Goal: Transaction & Acquisition: Purchase product/service

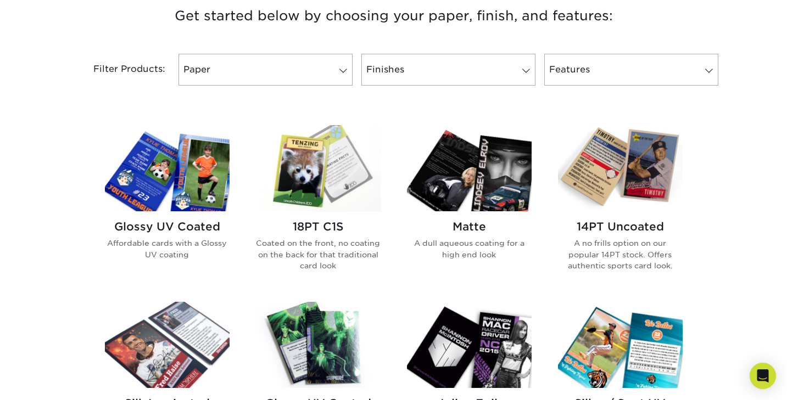
scroll to position [428, 0]
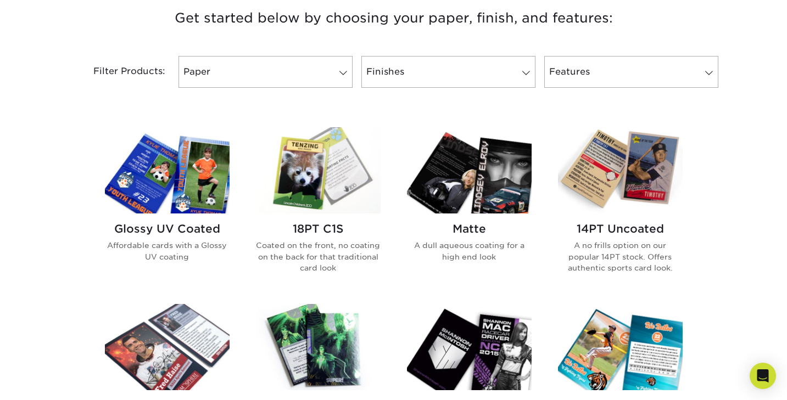
click at [192, 190] on img at bounding box center [167, 170] width 125 height 86
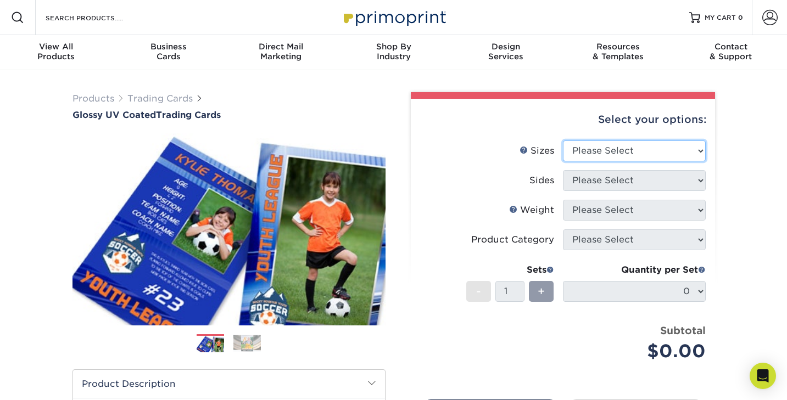
click at [578, 150] on select "Please Select 2.5" x 3.5"" at bounding box center [634, 151] width 143 height 21
select select "2.50x3.50"
click at [563, 141] on select "Please Select 2.5" x 3.5"" at bounding box center [634, 151] width 143 height 21
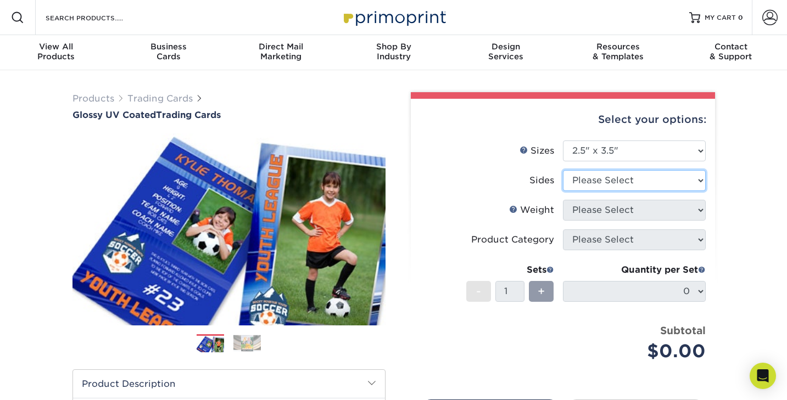
click at [599, 181] on select "Please Select Print Both Sides Print Front Only" at bounding box center [634, 180] width 143 height 21
select select "13abbda7-1d64-4f25-8bb2-c179b224825d"
click at [563, 170] on select "Please Select Print Both Sides Print Front Only" at bounding box center [634, 180] width 143 height 21
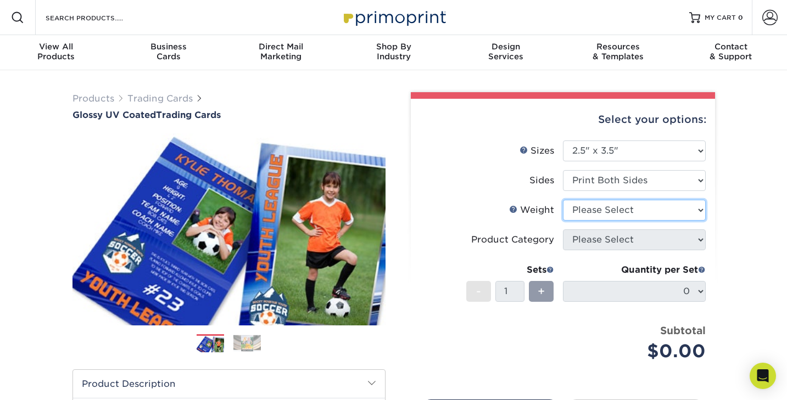
click at [591, 209] on select "Please Select 16PT 14PT 18PT C1S" at bounding box center [634, 210] width 143 height 21
select select "16PT"
click at [563, 200] on select "Please Select 16PT 14PT 18PT C1S" at bounding box center [634, 210] width 143 height 21
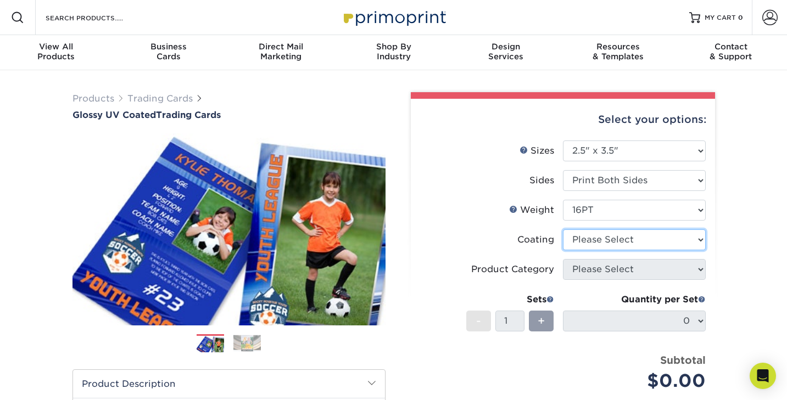
click at [586, 241] on select at bounding box center [634, 240] width 143 height 21
select select "ae367451-b2b8-45df-a344-0f05b6a12993"
click at [563, 230] on select at bounding box center [634, 240] width 143 height 21
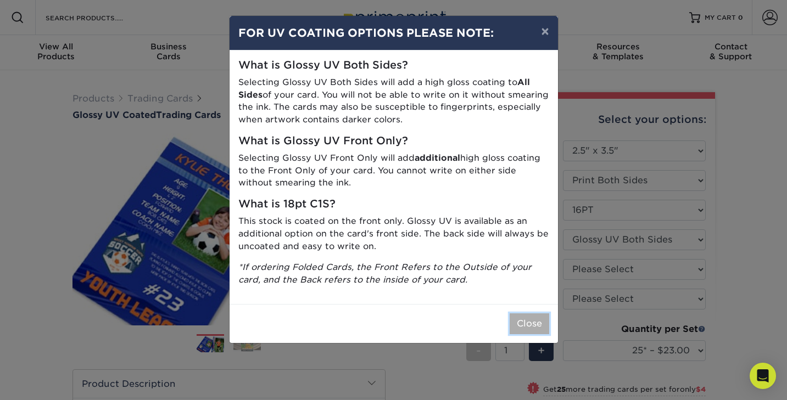
click at [524, 321] on button "Close" at bounding box center [530, 324] width 40 height 21
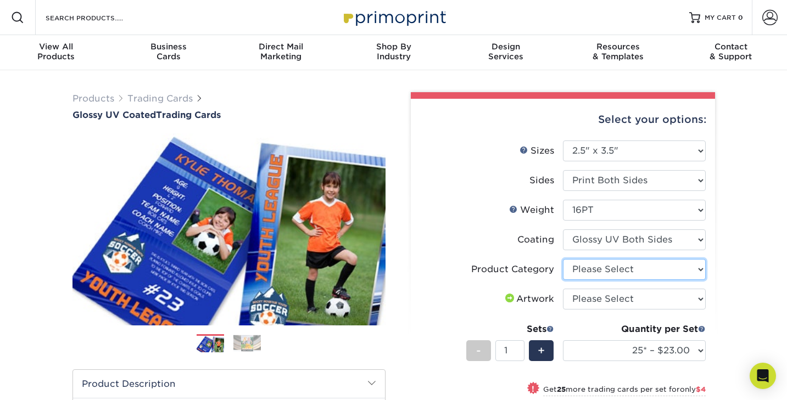
click at [615, 267] on select "Please Select Trading Cards" at bounding box center [634, 269] width 143 height 21
select select "c2f9bce9-36c2-409d-b101-c29d9d031e18"
click at [563, 259] on select "Please Select Trading Cards" at bounding box center [634, 269] width 143 height 21
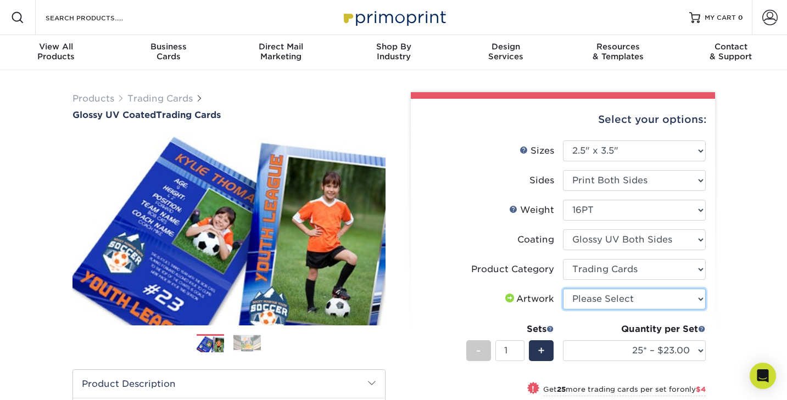
click at [612, 298] on select "Please Select I will upload files I need a design - $100" at bounding box center [634, 299] width 143 height 21
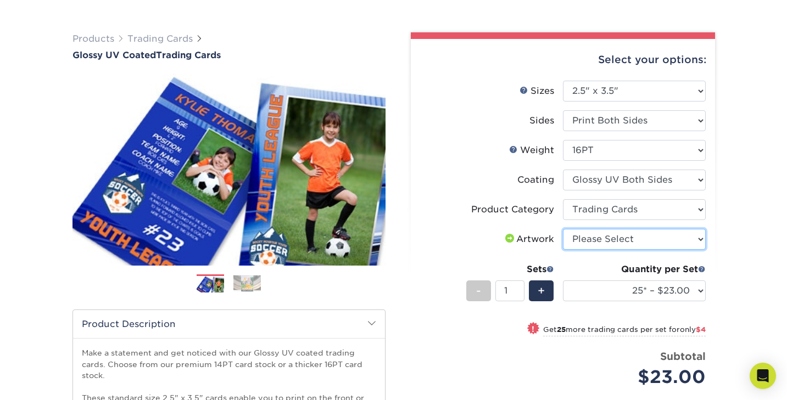
scroll to position [71, 0]
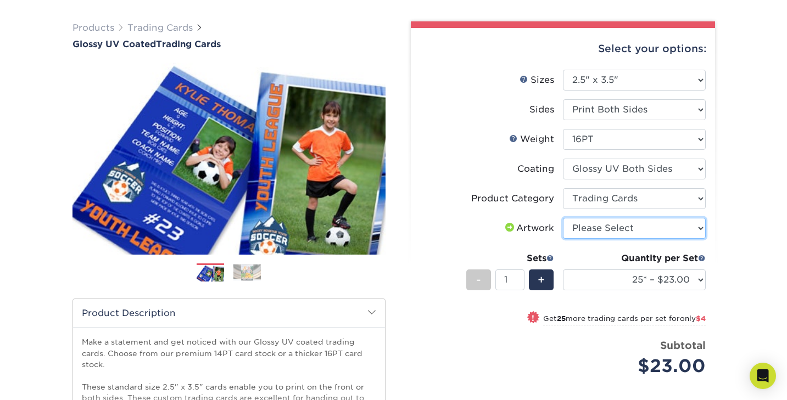
click at [639, 231] on select "Please Select I will upload files I need a design - $100" at bounding box center [634, 228] width 143 height 21
select select "upload"
click at [563, 218] on select "Please Select I will upload files I need a design - $100" at bounding box center [634, 228] width 143 height 21
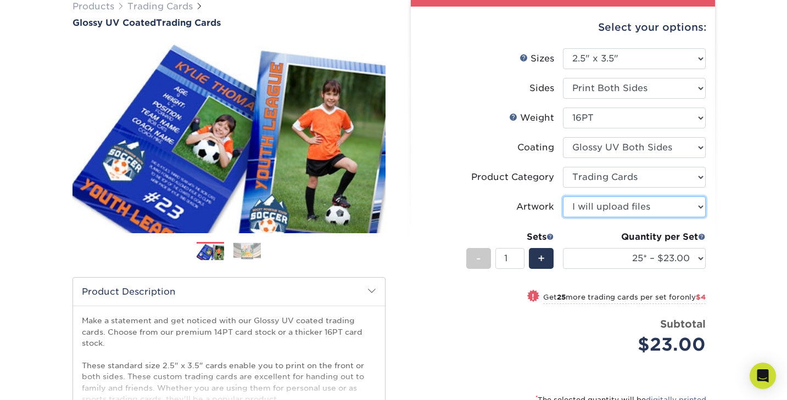
scroll to position [90, 0]
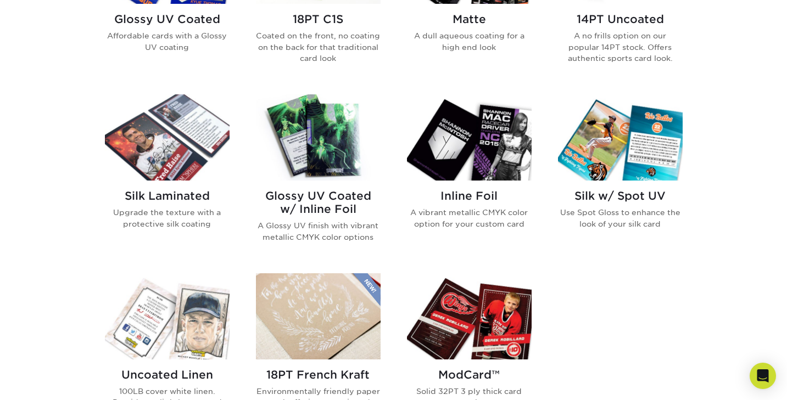
scroll to position [639, 0]
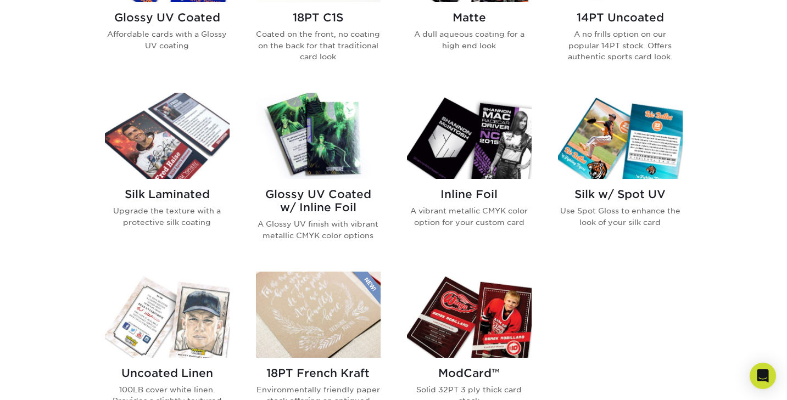
click at [470, 311] on img at bounding box center [469, 315] width 125 height 86
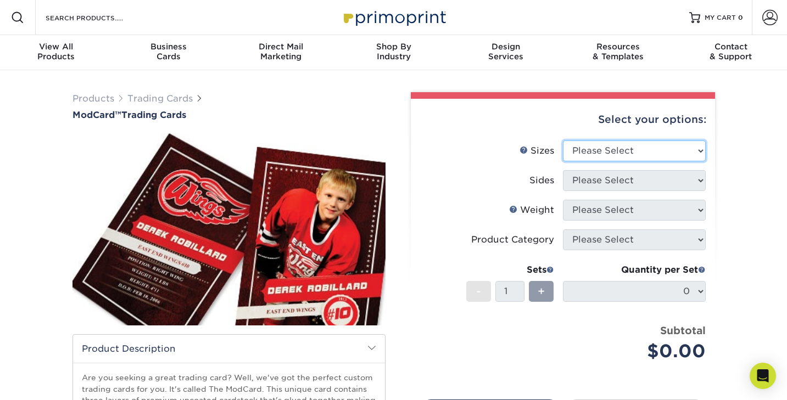
click at [606, 152] on select "Please Select 2.5" x 3.5"" at bounding box center [634, 151] width 143 height 21
select select "2.50x3.50"
click at [563, 141] on select "Please Select 2.5" x 3.5"" at bounding box center [634, 151] width 143 height 21
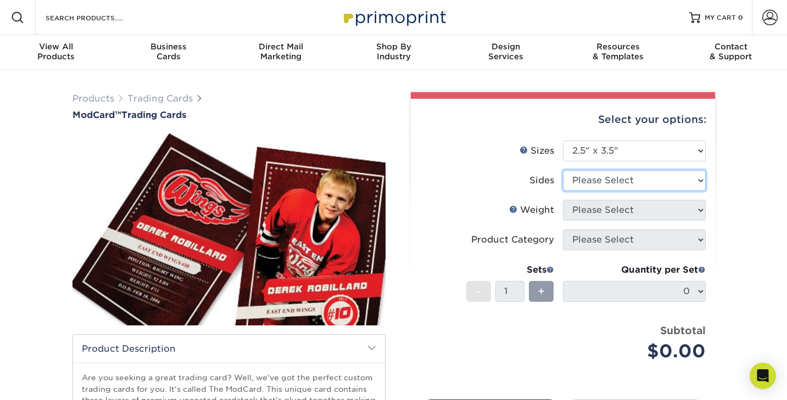
click at [607, 178] on select "Please Select Print Both Sides Print Front Only" at bounding box center [634, 180] width 143 height 21
select select "13abbda7-1d64-4f25-8bb2-c179b224825d"
click at [563, 170] on select "Please Select Print Both Sides Print Front Only" at bounding box center [634, 180] width 143 height 21
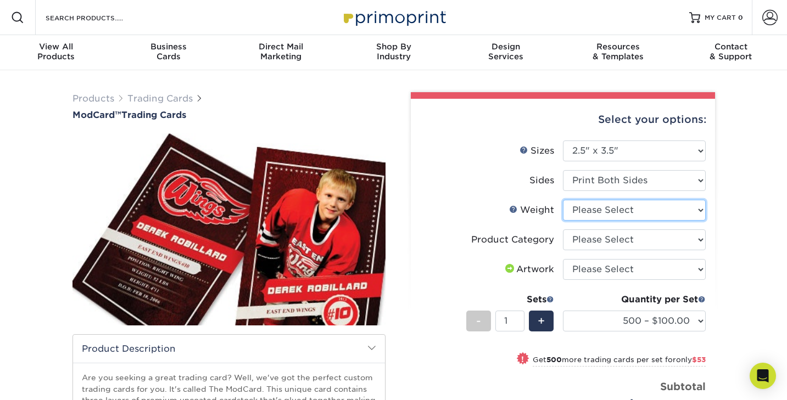
click at [581, 210] on select "Please Select 32PTUCBLK" at bounding box center [634, 210] width 143 height 21
select select "32PTUCBLK"
click at [563, 200] on select "Please Select 32PTUCBLK" at bounding box center [634, 210] width 143 height 21
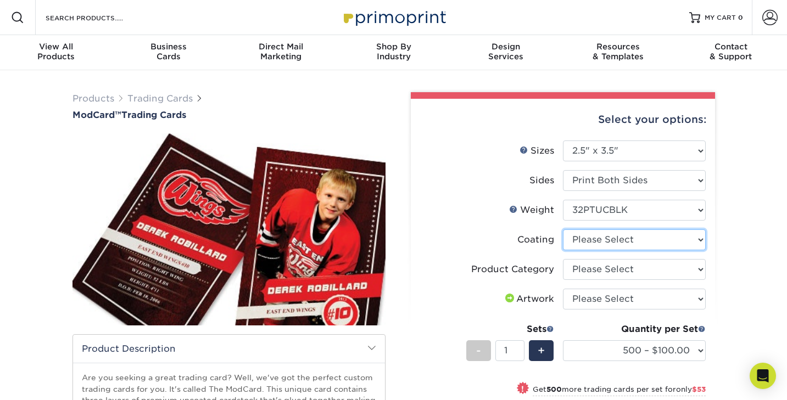
click at [599, 238] on select at bounding box center [634, 240] width 143 height 21
click at [589, 246] on select at bounding box center [634, 240] width 143 height 21
select select "3e7618de-abca-4bda-9f97-8b9129e913d8"
click at [563, 230] on select at bounding box center [634, 240] width 143 height 21
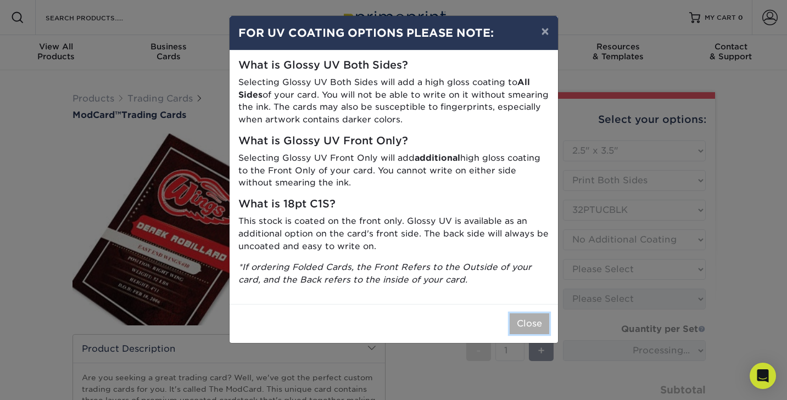
click at [529, 323] on button "Close" at bounding box center [530, 324] width 40 height 21
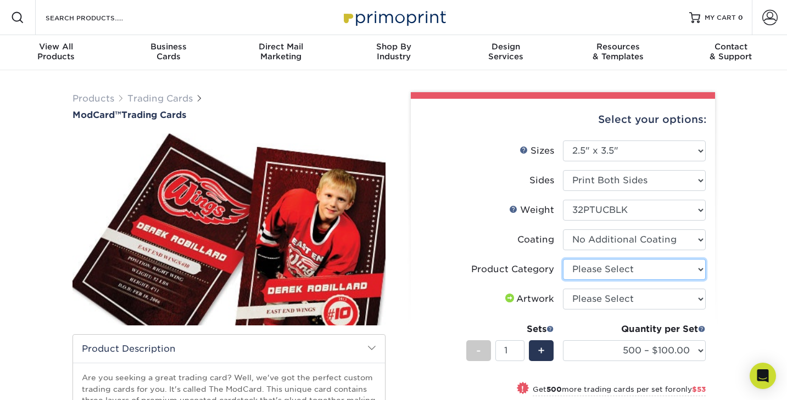
click at [601, 272] on select "Please Select Trading Cards" at bounding box center [634, 269] width 143 height 21
select select "c2f9bce9-36c2-409d-b101-c29d9d031e18"
click at [563, 259] on select "Please Select Trading Cards" at bounding box center [634, 269] width 143 height 21
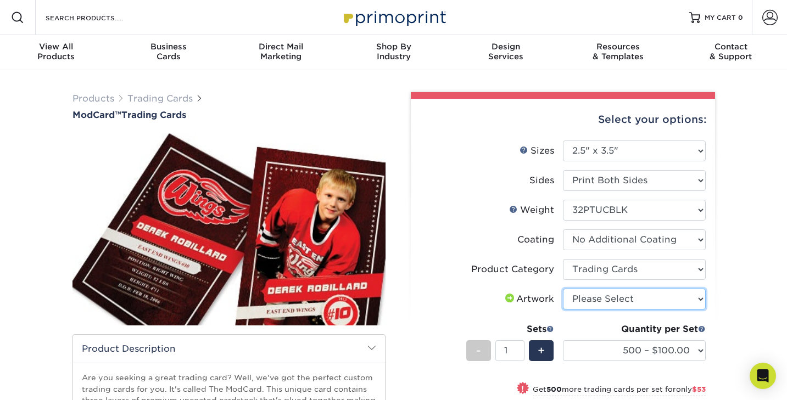
click at [598, 300] on select "Please Select I will upload files I need a design - $100" at bounding box center [634, 299] width 143 height 21
select select "upload"
click at [563, 289] on select "Please Select I will upload files I need a design - $100" at bounding box center [634, 299] width 143 height 21
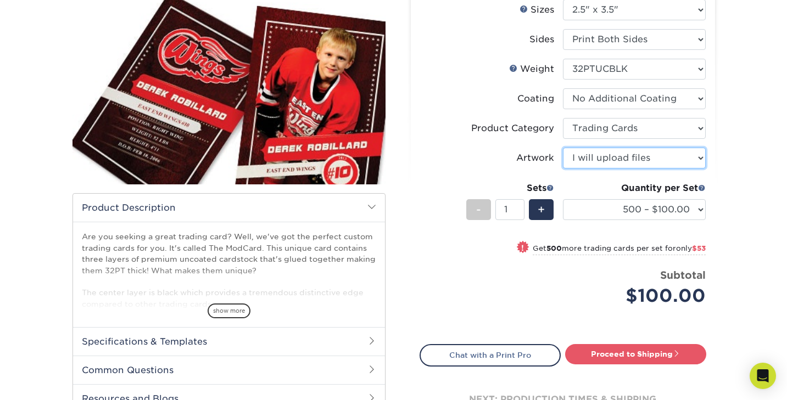
scroll to position [153, 0]
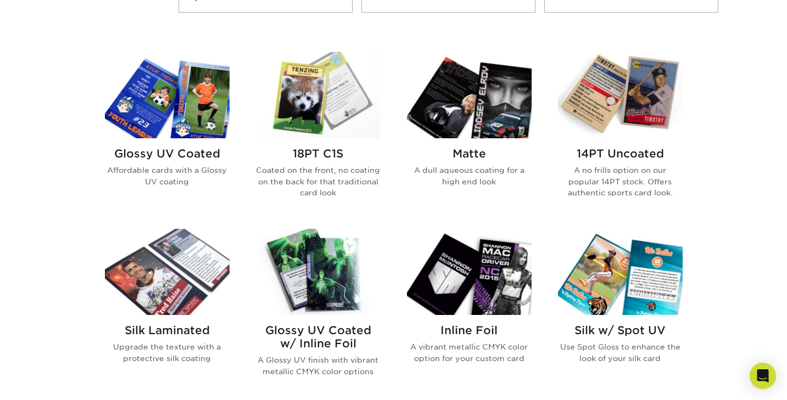
scroll to position [504, 0]
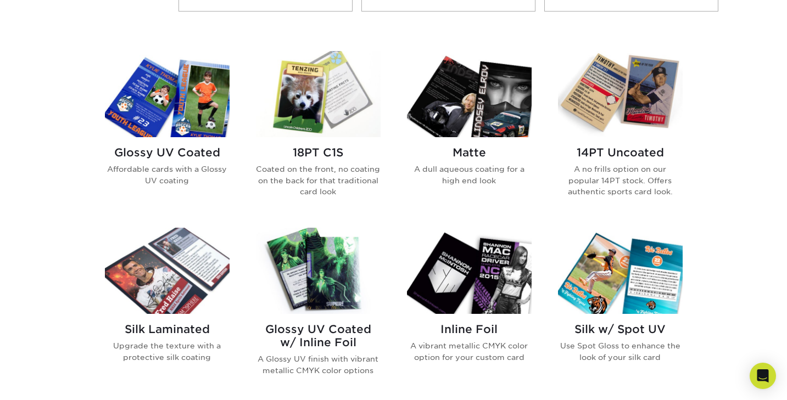
click at [178, 265] on img at bounding box center [167, 271] width 125 height 86
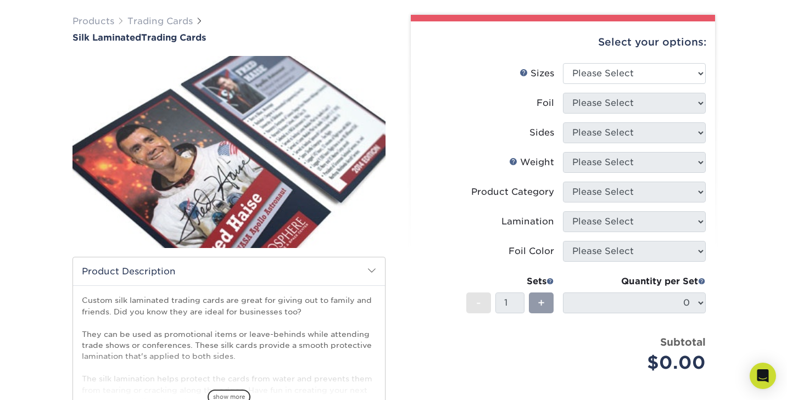
scroll to position [77, 0]
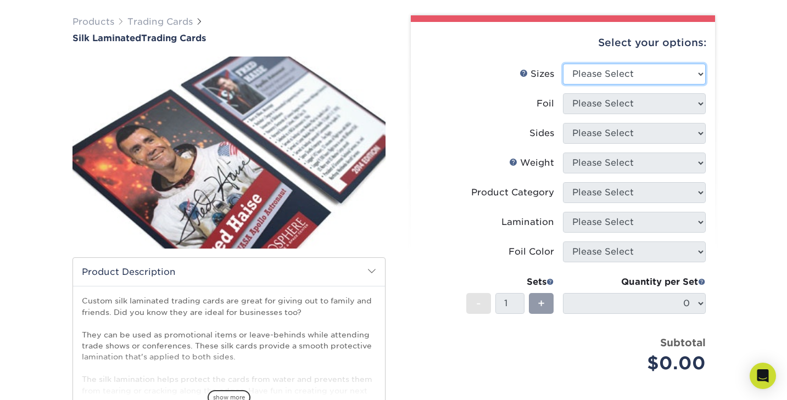
click at [609, 79] on select "Please Select 2.5" x 3.5"" at bounding box center [634, 74] width 143 height 21
select select "2.50x3.50"
click at [563, 64] on select "Please Select 2.5" x 3.5"" at bounding box center [634, 74] width 143 height 21
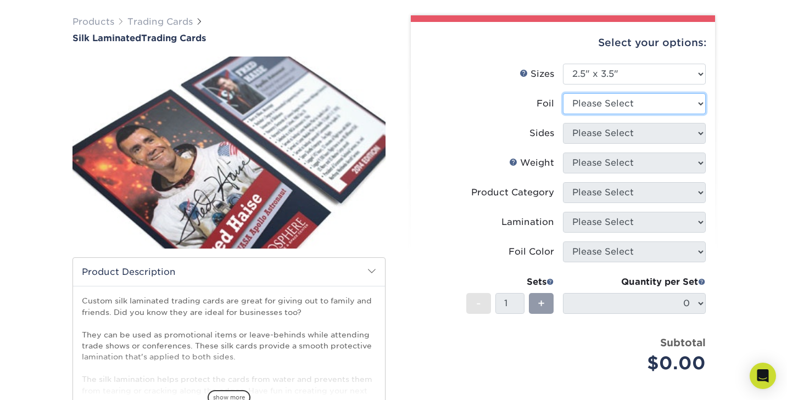
click at [603, 100] on select "Please Select No Yes" at bounding box center [634, 103] width 143 height 21
select select "1"
click at [563, 93] on select "Please Select No Yes" at bounding box center [634, 103] width 143 height 21
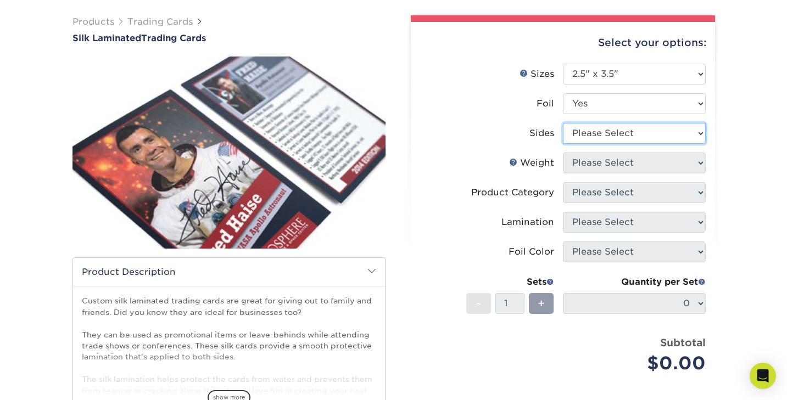
click at [595, 134] on select "Please Select Print Both Sides - Foil Both Sides Print Both Sides - Foil Front …" at bounding box center [634, 133] width 143 height 21
select select "34527644-b4fd-4ffb-9092-1318eefcd9d9"
click at [563, 123] on select "Please Select Print Both Sides - Foil Both Sides Print Both Sides - Foil Front …" at bounding box center [634, 133] width 143 height 21
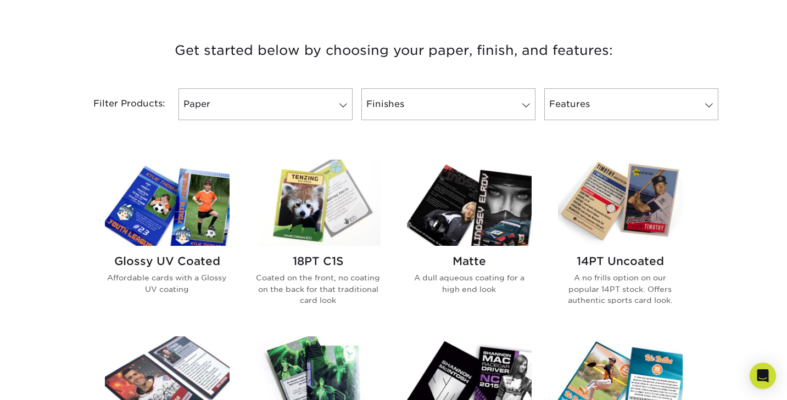
scroll to position [430, 0]
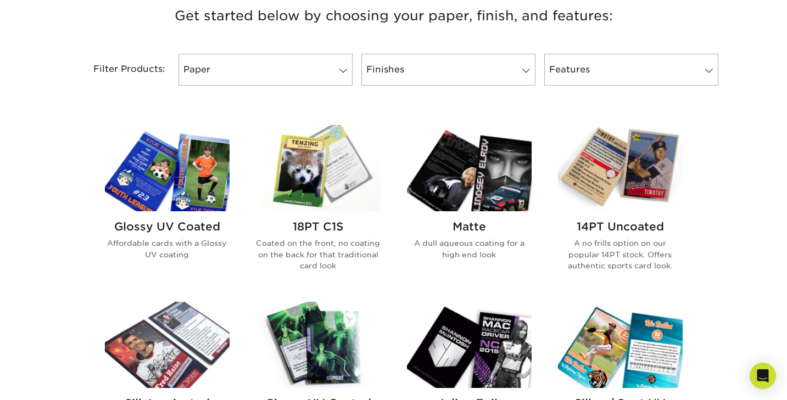
click at [500, 178] on img at bounding box center [469, 168] width 125 height 86
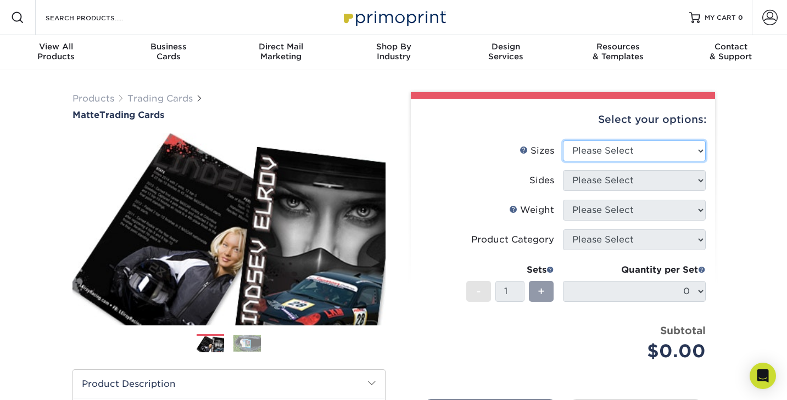
click at [600, 148] on select "Please Select 2.5" x 3.5"" at bounding box center [634, 151] width 143 height 21
select select "2.50x3.50"
click at [563, 141] on select "Please Select 2.5" x 3.5"" at bounding box center [634, 151] width 143 height 21
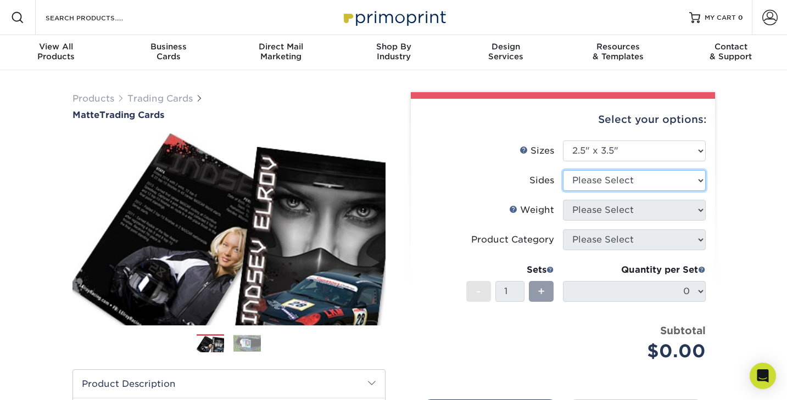
click at [591, 176] on select "Please Select Print Both Sides Print Front Only" at bounding box center [634, 180] width 143 height 21
select select "13abbda7-1d64-4f25-8bb2-c179b224825d"
click at [563, 170] on select "Please Select Print Both Sides Print Front Only" at bounding box center [634, 180] width 143 height 21
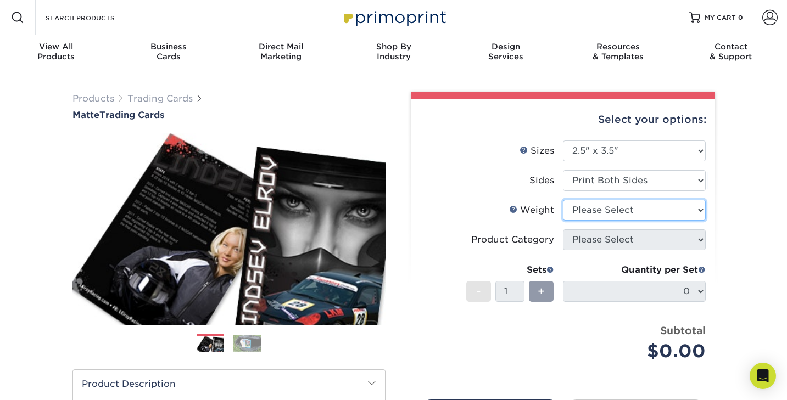
click at [589, 209] on select "Please Select 16PT 14PT" at bounding box center [634, 210] width 143 height 21
select select "16PT"
click at [563, 200] on select "Please Select 16PT 14PT" at bounding box center [634, 210] width 143 height 21
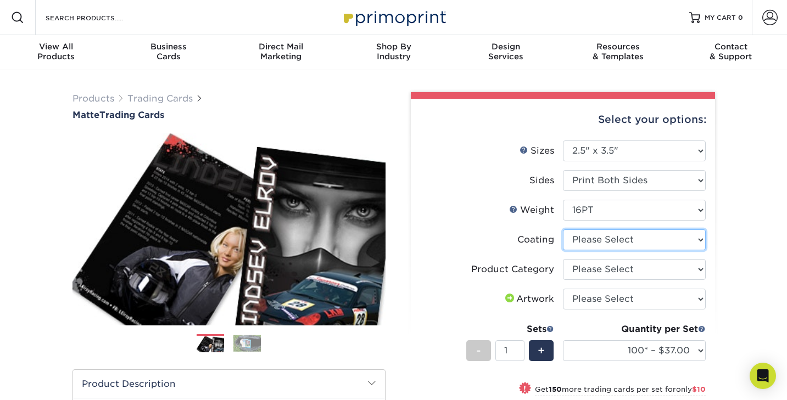
click at [594, 241] on select at bounding box center [634, 240] width 143 height 21
select select "121bb7b5-3b4d-429f-bd8d-bbf80e953313"
click at [563, 230] on select at bounding box center [634, 240] width 143 height 21
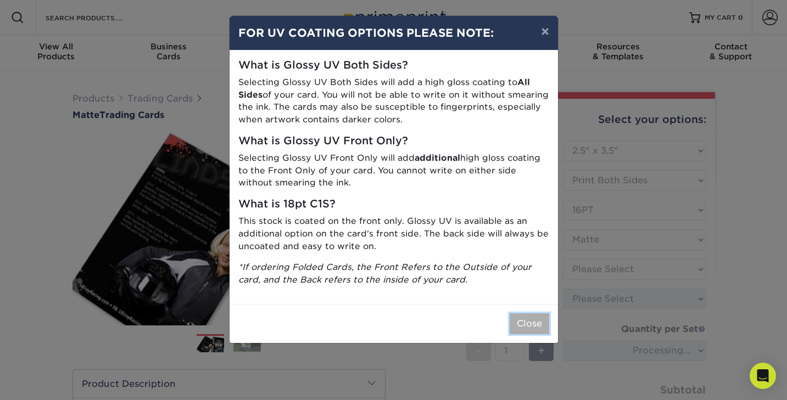
click at [534, 323] on button "Close" at bounding box center [530, 324] width 40 height 21
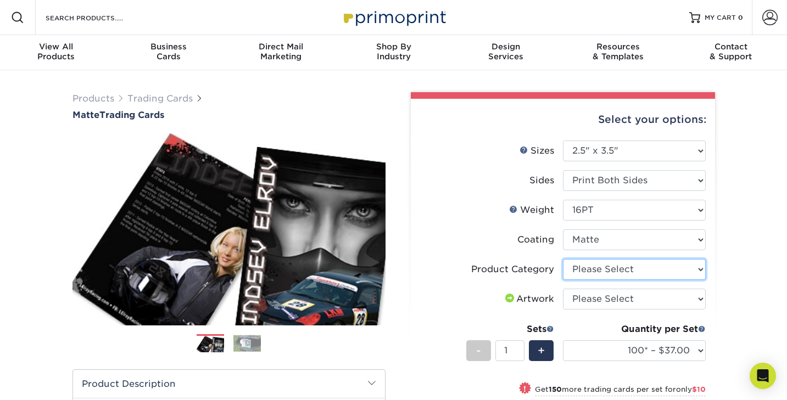
click at [585, 272] on select "Please Select Trading Cards" at bounding box center [634, 269] width 143 height 21
select select "c2f9bce9-36c2-409d-b101-c29d9d031e18"
click at [563, 259] on select "Please Select Trading Cards" at bounding box center [634, 269] width 143 height 21
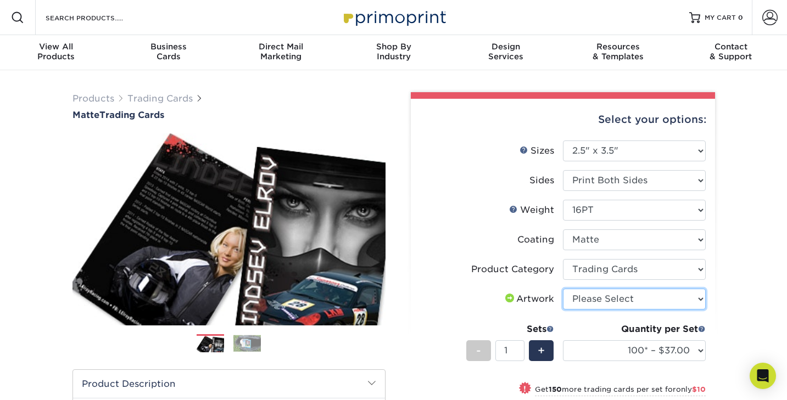
click at [587, 299] on select "Please Select I will upload files I need a design - $100" at bounding box center [634, 299] width 143 height 21
select select "upload"
click at [563, 289] on select "Please Select I will upload files I need a design - $100" at bounding box center [634, 299] width 143 height 21
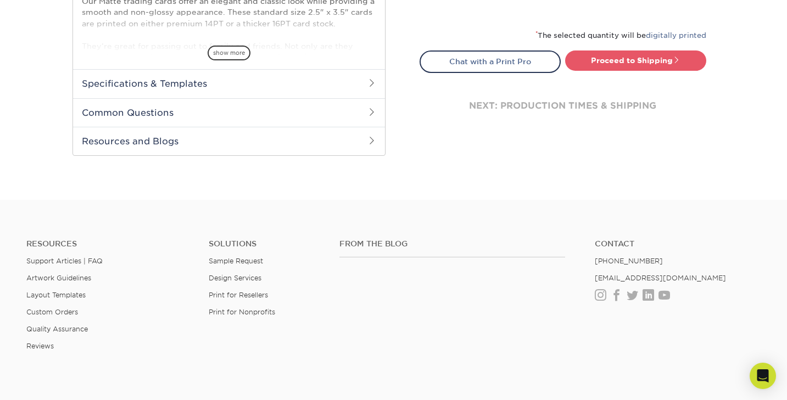
scroll to position [438, 0]
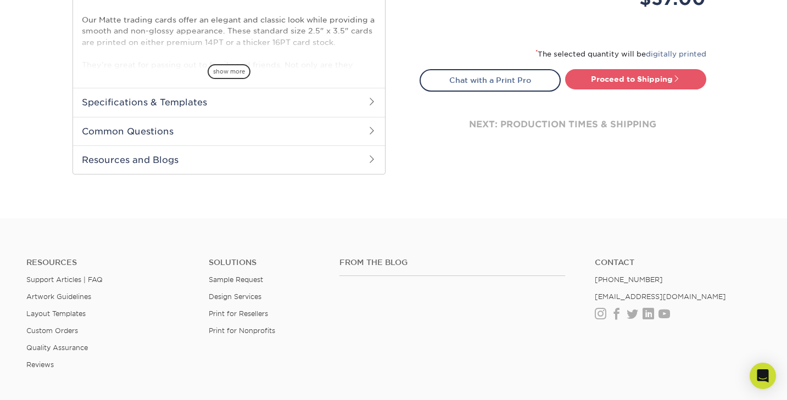
click at [358, 129] on h2 "Common Questions" at bounding box center [229, 131] width 312 height 29
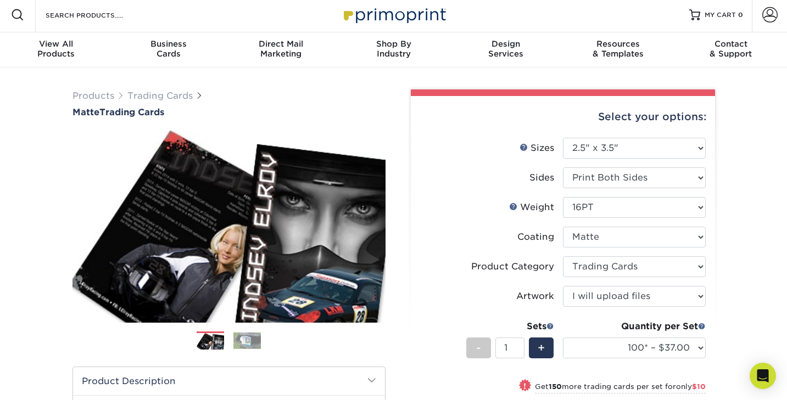
scroll to position [0, 0]
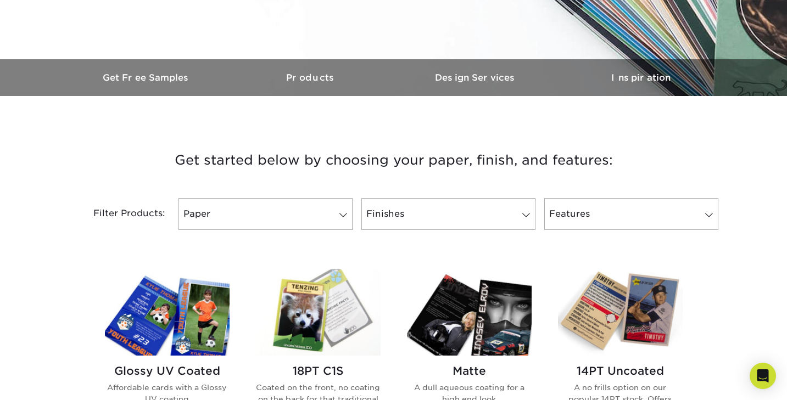
scroll to position [291, 0]
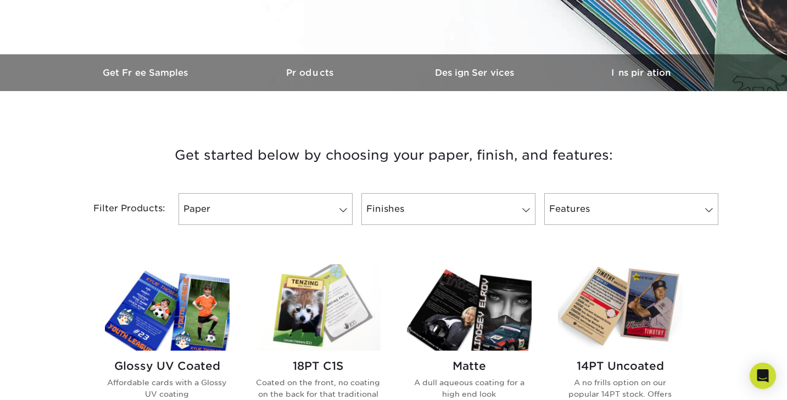
click at [202, 318] on img at bounding box center [167, 308] width 125 height 86
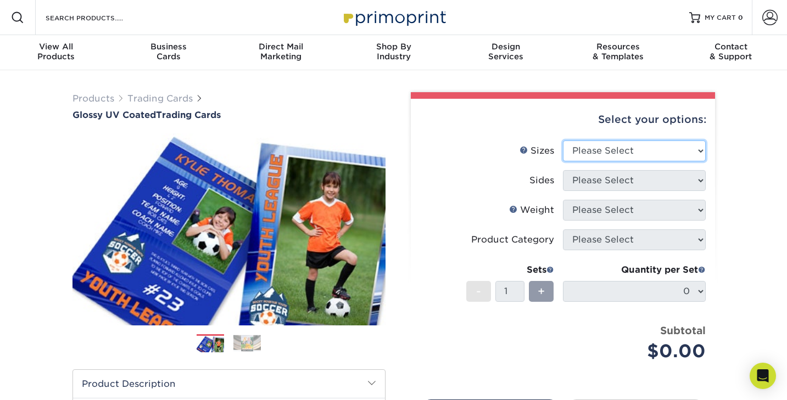
click at [623, 150] on select "Please Select 2.5" x 3.5"" at bounding box center [634, 151] width 143 height 21
select select "2.50x3.50"
click at [563, 141] on select "Please Select 2.5" x 3.5"" at bounding box center [634, 151] width 143 height 21
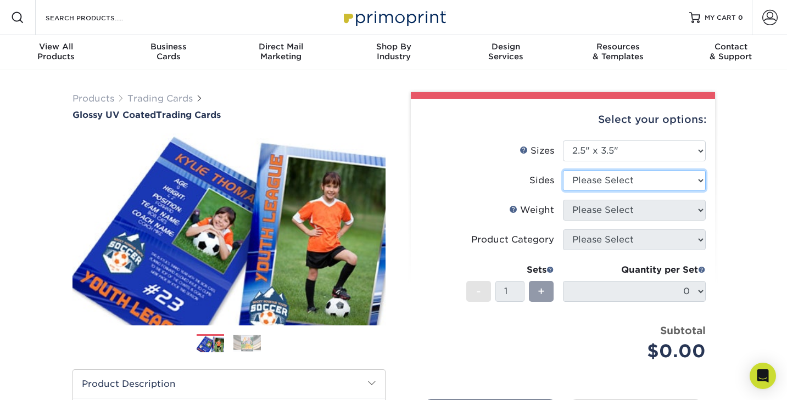
click at [605, 178] on select "Please Select Print Both Sides Print Front Only" at bounding box center [634, 180] width 143 height 21
select select "13abbda7-1d64-4f25-8bb2-c179b224825d"
click at [563, 170] on select "Please Select Print Both Sides Print Front Only" at bounding box center [634, 180] width 143 height 21
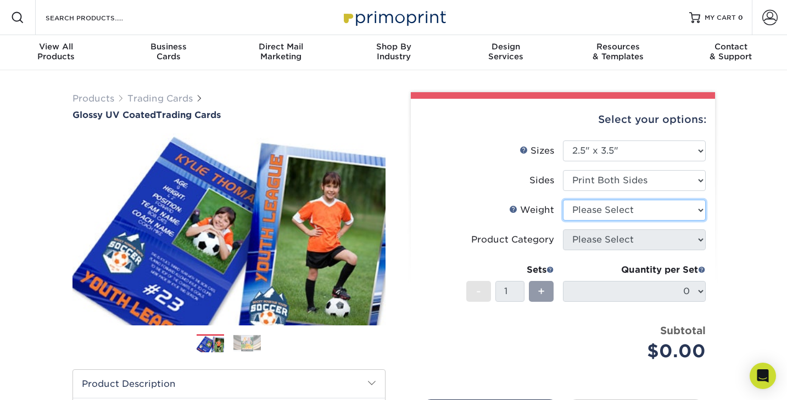
click at [595, 207] on select "Please Select 16PT 14PT 18PT C1S" at bounding box center [634, 210] width 143 height 21
select select "16PT"
click at [563, 200] on select "Please Select 16PT 14PT 18PT C1S" at bounding box center [634, 210] width 143 height 21
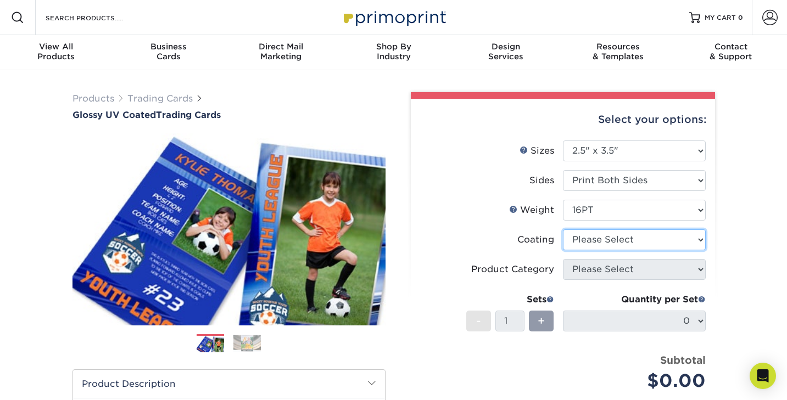
click at [591, 242] on select at bounding box center [634, 240] width 143 height 21
select select "ae367451-b2b8-45df-a344-0f05b6a12993"
click at [563, 230] on select at bounding box center [634, 240] width 143 height 21
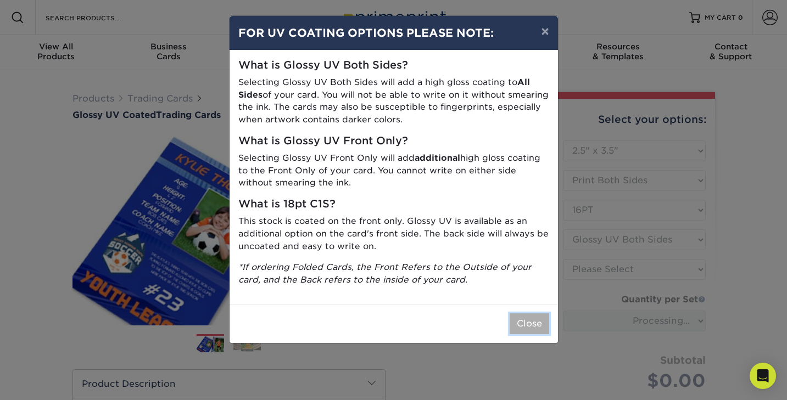
click at [529, 321] on button "Close" at bounding box center [530, 324] width 40 height 21
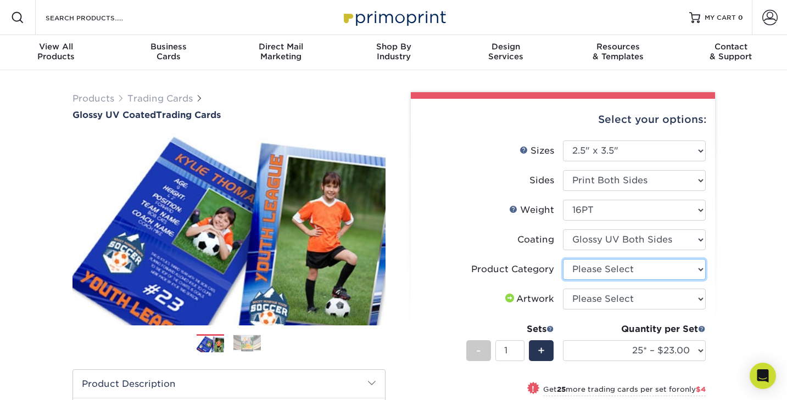
click at [599, 273] on select "Please Select Trading Cards" at bounding box center [634, 269] width 143 height 21
select select "c2f9bce9-36c2-409d-b101-c29d9d031e18"
click at [563, 259] on select "Please Select Trading Cards" at bounding box center [634, 269] width 143 height 21
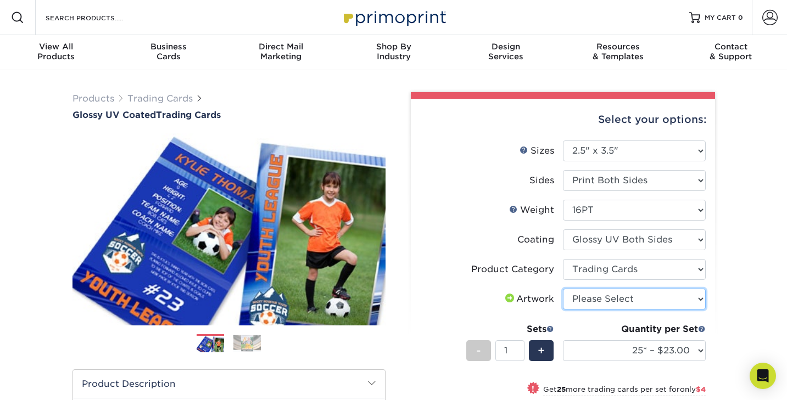
click at [598, 297] on select "Please Select I will upload files I need a design - $100" at bounding box center [634, 299] width 143 height 21
select select "upload"
click at [563, 289] on select "Please Select I will upload files I need a design - $100" at bounding box center [634, 299] width 143 height 21
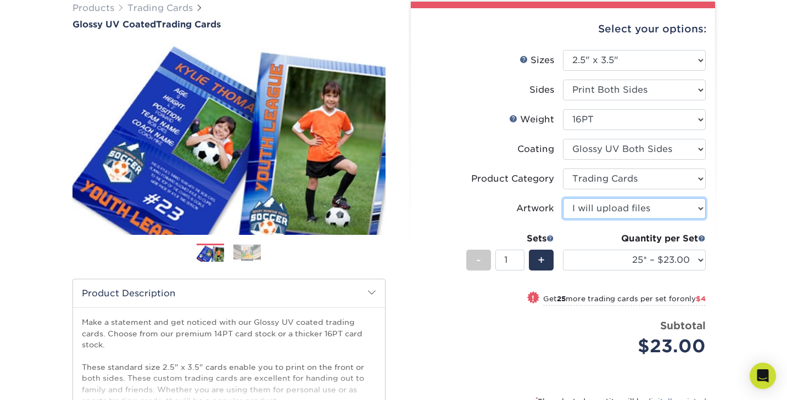
scroll to position [92, 0]
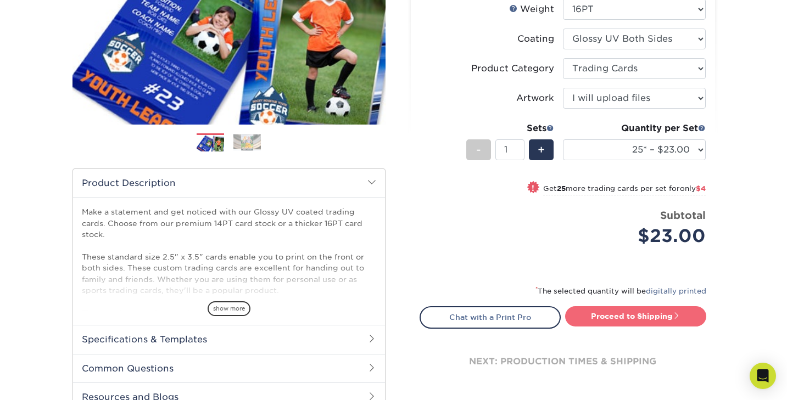
click at [609, 318] on link "Proceed to Shipping" at bounding box center [635, 316] width 141 height 20
type input "Set 1"
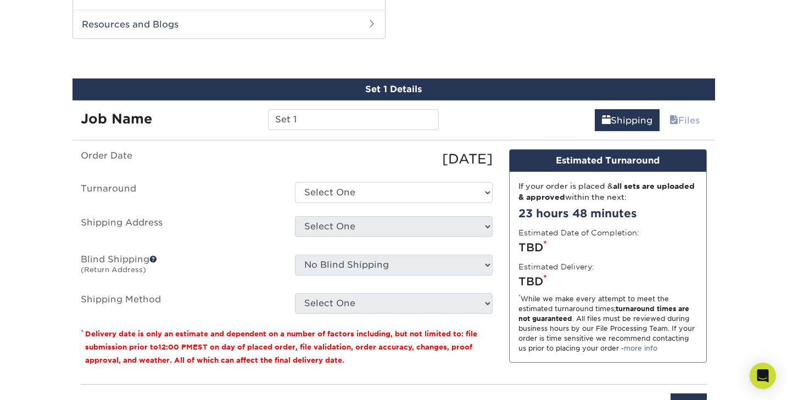
scroll to position [568, 0]
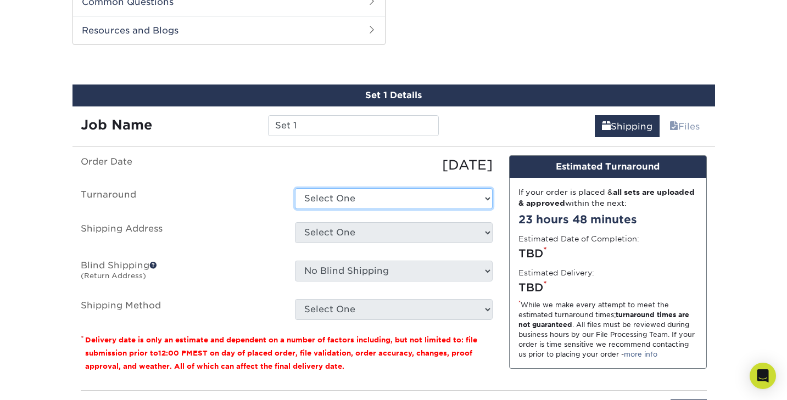
click at [345, 196] on select "Select One 2-4 Business Days 2 Day Next Business Day" at bounding box center [394, 198] width 198 height 21
select select "ef1172ad-6318-4692-b71b-0c3b021d6cc2"
click at [295, 188] on select "Select One 2-4 Business Days 2 Day Next Business Day" at bounding box center [394, 198] width 198 height 21
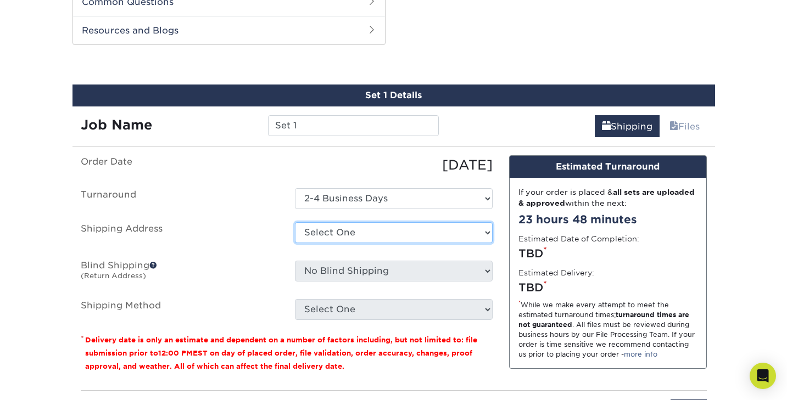
click at [344, 228] on select "Select One + Add New Address - Login" at bounding box center [394, 232] width 198 height 21
select select "newaddress"
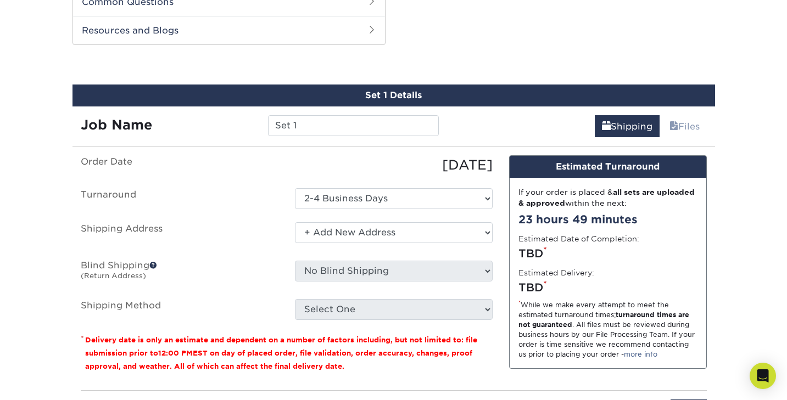
click at [295, 222] on select "Select One + Add New Address - Login" at bounding box center [394, 232] width 198 height 21
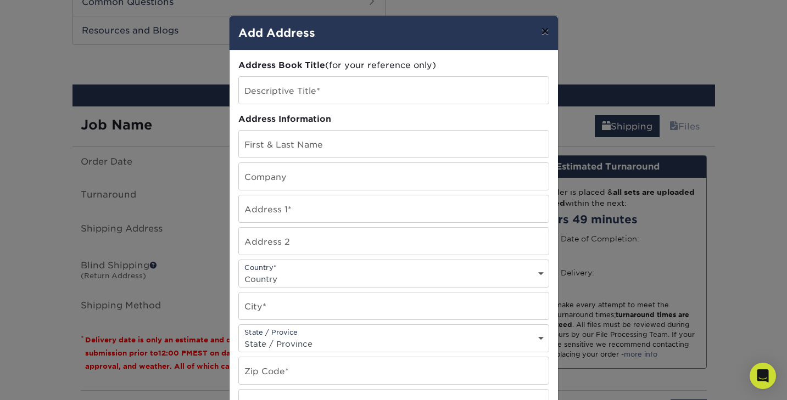
click at [546, 32] on button "×" at bounding box center [544, 31] width 25 height 31
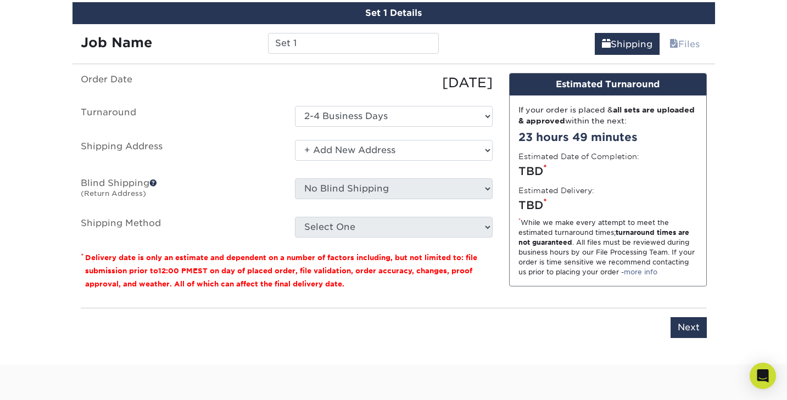
scroll to position [652, 0]
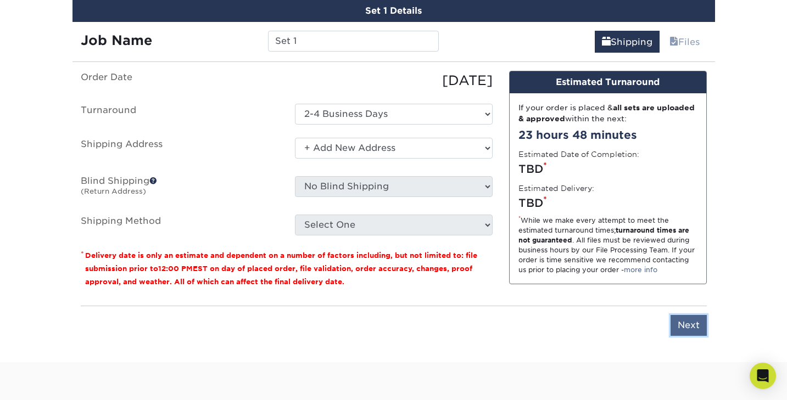
click at [681, 321] on input "Next" at bounding box center [689, 325] width 36 height 21
type input "Next"
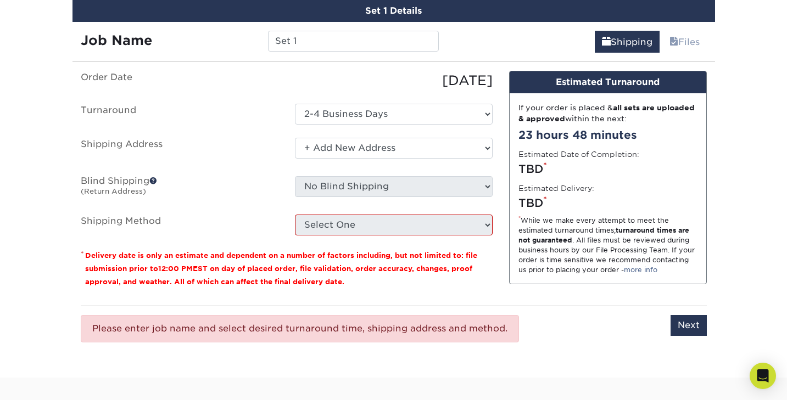
click at [552, 317] on div "Please enter job name and select desired turnaround time, shipping address and …" at bounding box center [394, 329] width 626 height 46
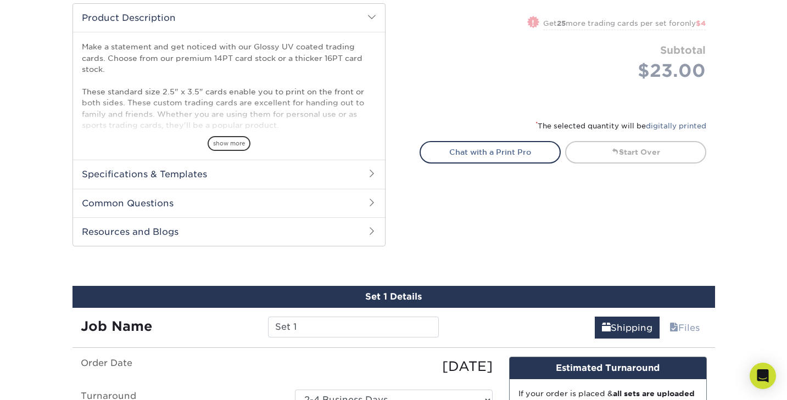
scroll to position [364, 0]
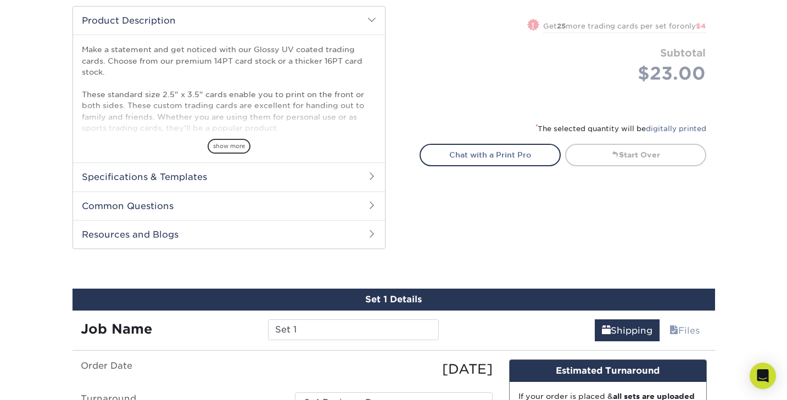
click at [245, 180] on h2 "Specifications & Templates" at bounding box center [229, 177] width 312 height 29
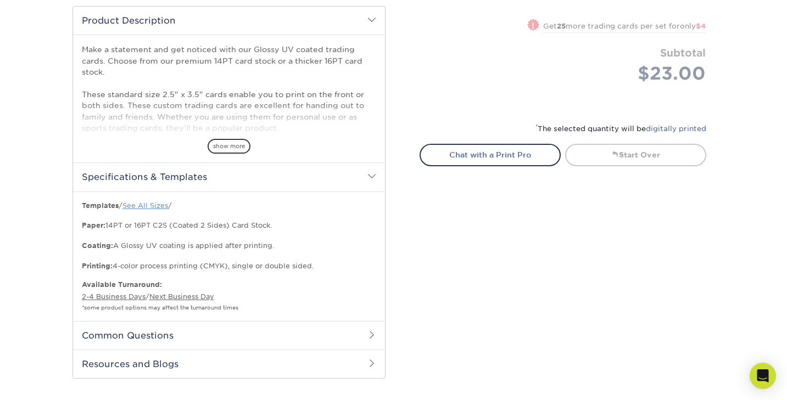
click at [150, 204] on link "See All Sizes" at bounding box center [145, 206] width 46 height 8
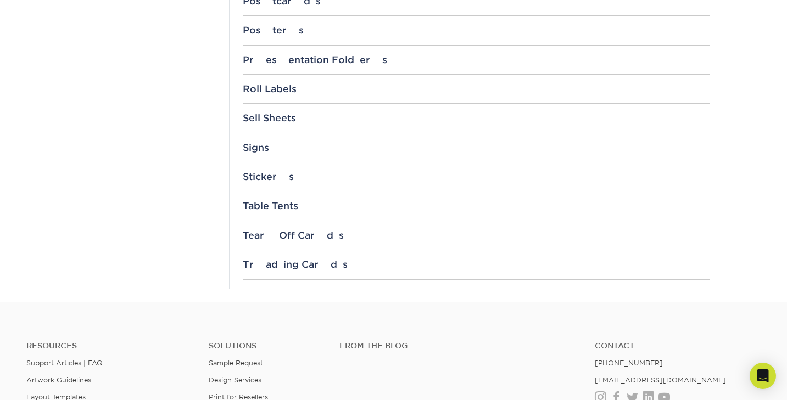
scroll to position [1225, 0]
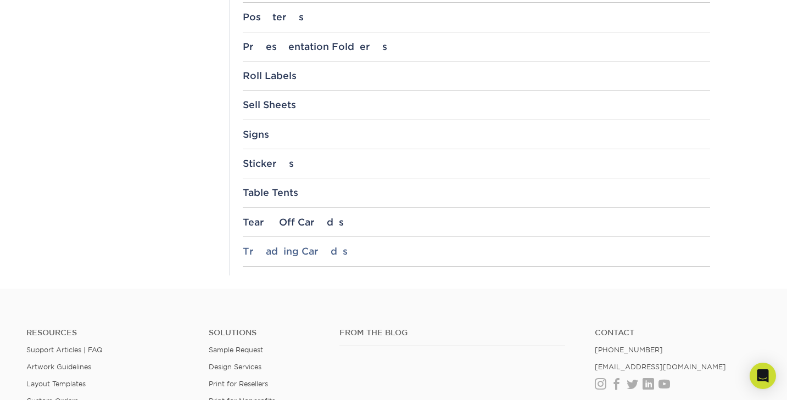
click at [301, 254] on div "Trading Cards" at bounding box center [476, 251] width 467 height 11
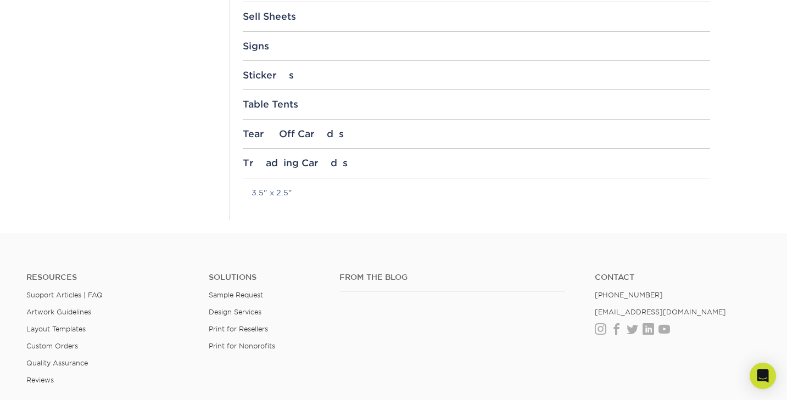
scroll to position [1311, 0]
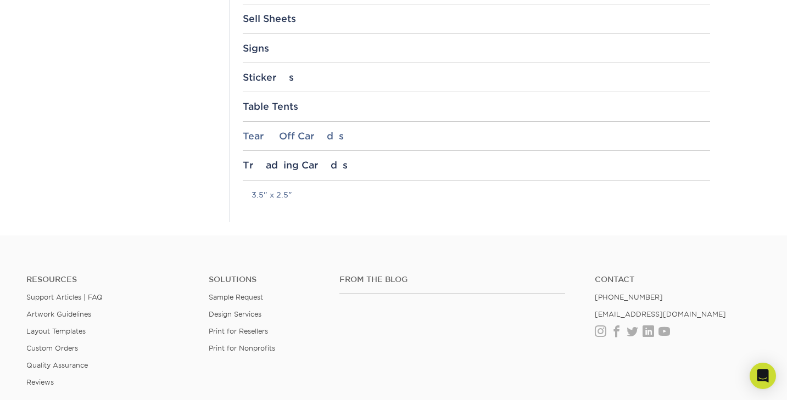
click at [293, 140] on div "Tear Off Cards" at bounding box center [476, 136] width 467 height 11
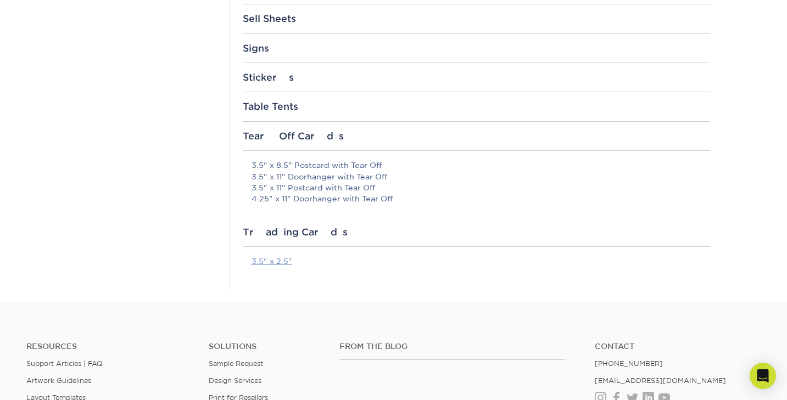
click at [271, 265] on link "3.5" x 2.5"" at bounding box center [272, 261] width 41 height 9
